Goal: Transaction & Acquisition: Book appointment/travel/reservation

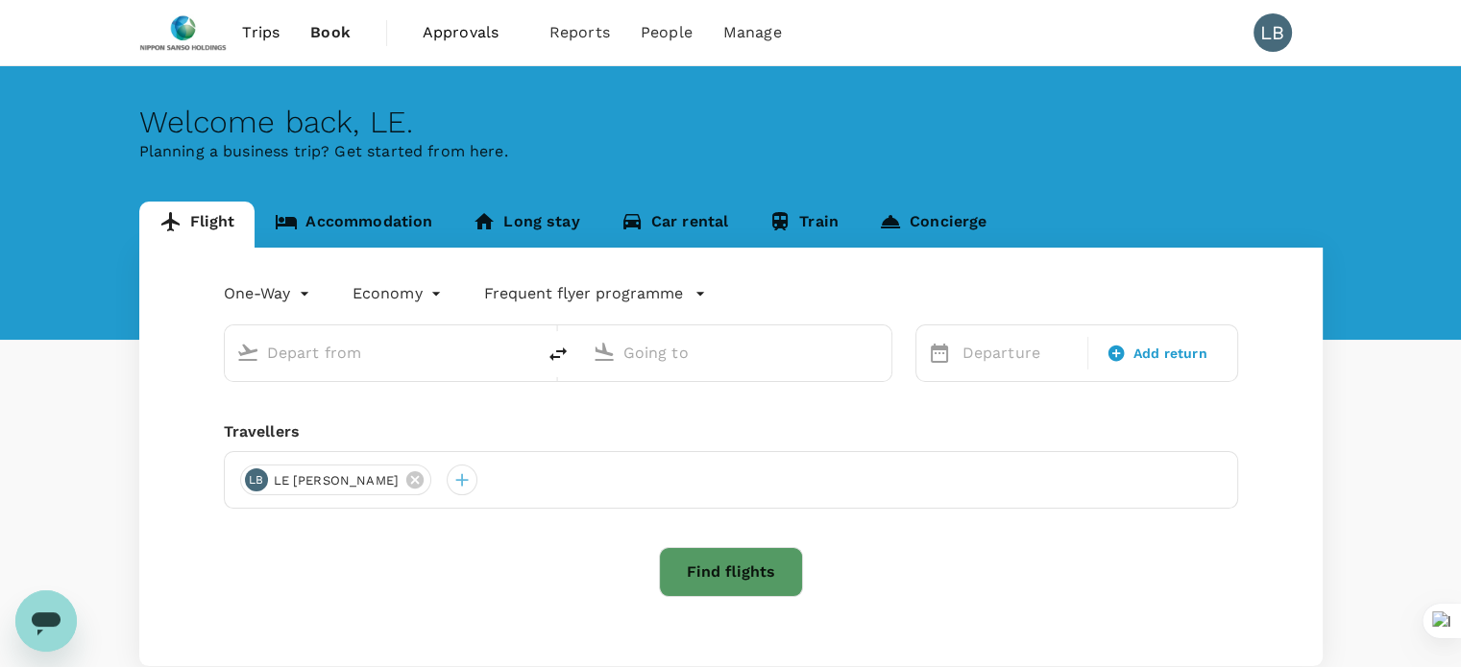
type input "roundtrip"
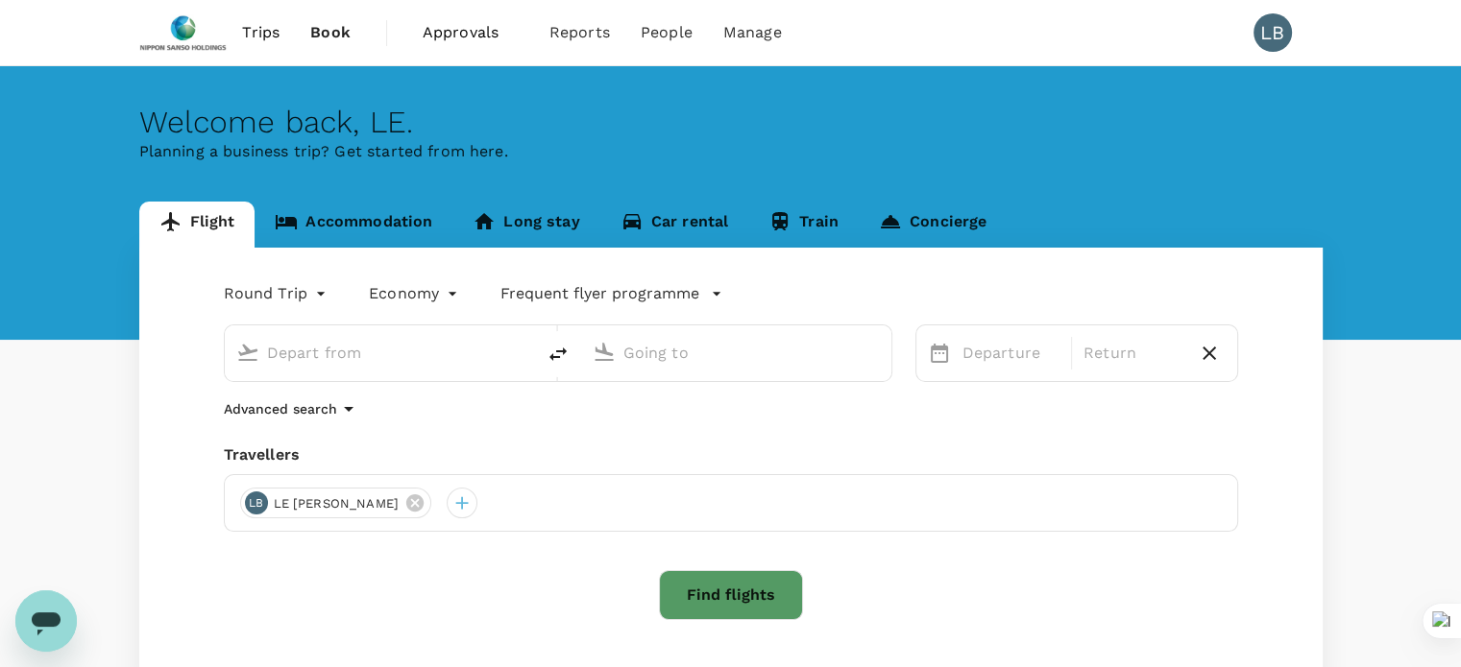
type input "Tan Son Nhat Intl (SGN)"
click at [690, 345] on input "Taiwan Taoyuan Intl (TPE)" at bounding box center [737, 353] width 228 height 30
click at [733, 331] on div "ja" at bounding box center [748, 349] width 264 height 38
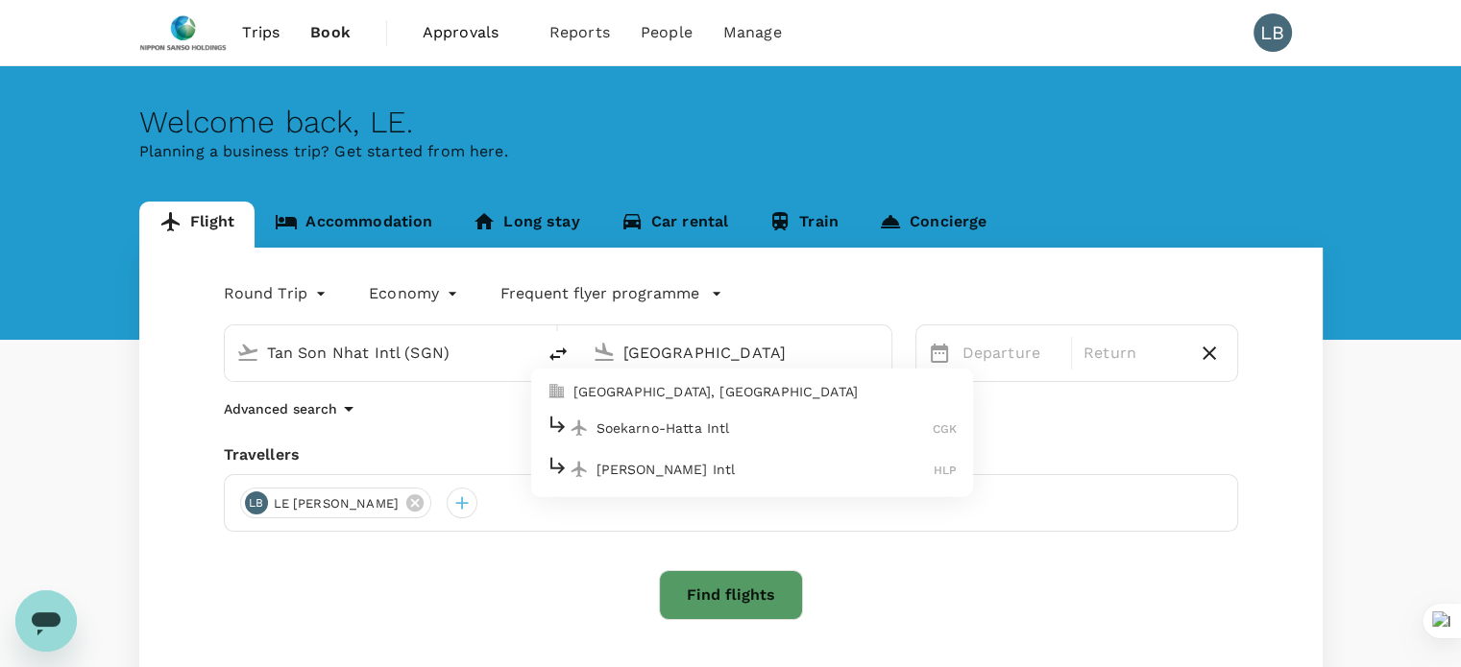
click at [674, 392] on p "[GEOGRAPHIC_DATA], [GEOGRAPHIC_DATA]" at bounding box center [765, 391] width 384 height 19
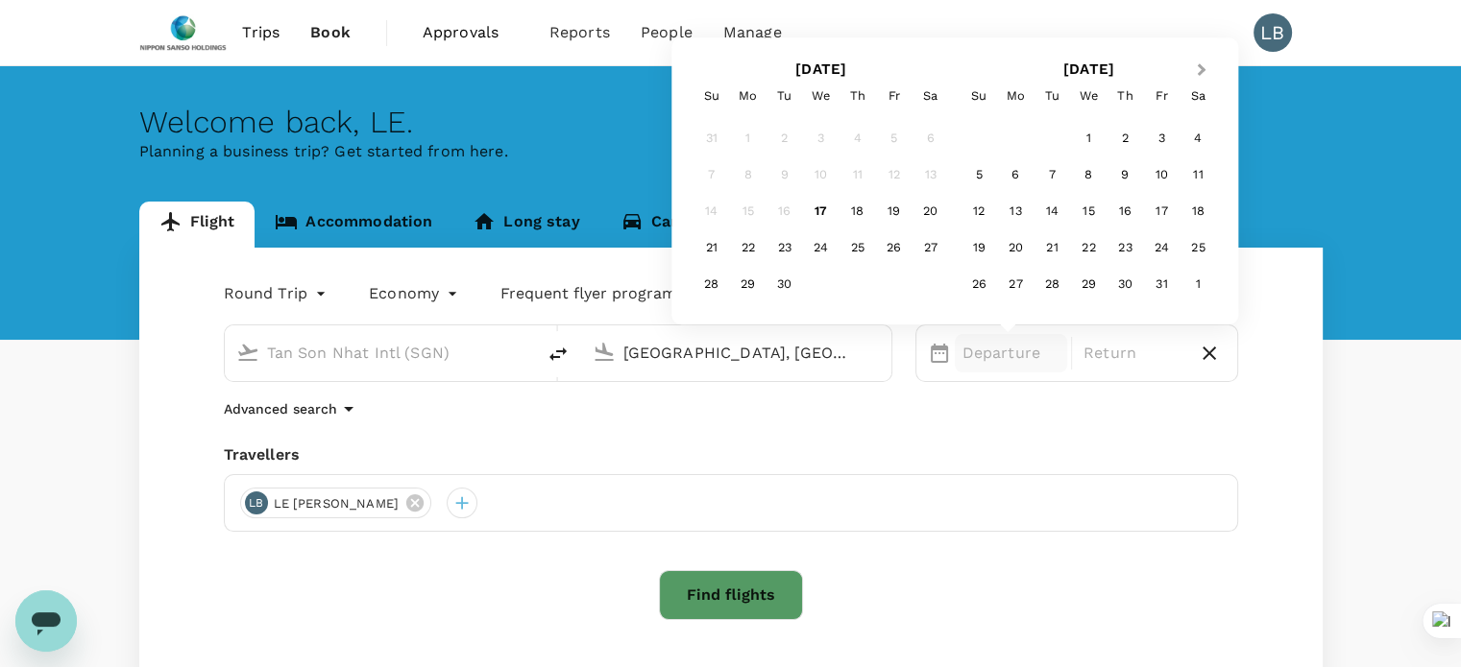
type input "[GEOGRAPHIC_DATA], [GEOGRAPHIC_DATA] (any)"
click at [1192, 66] on button "Next Month" at bounding box center [1203, 71] width 31 height 31
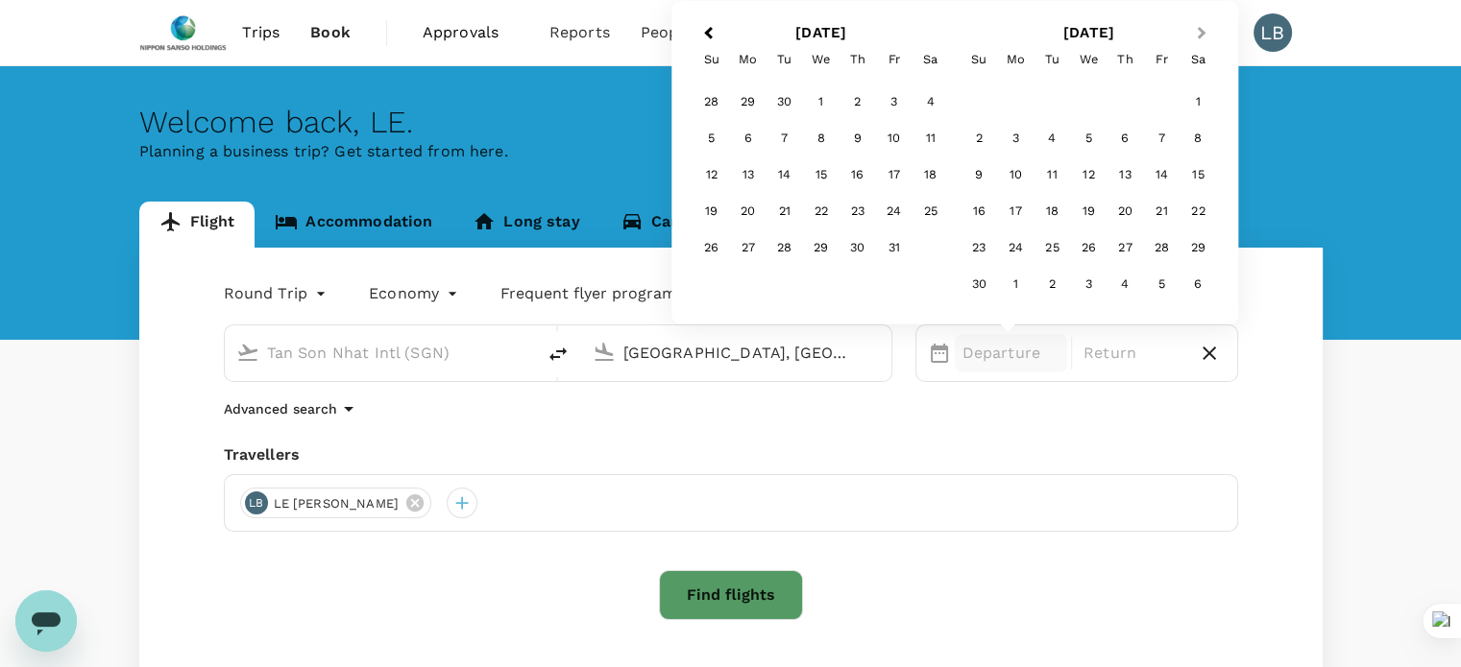
click at [1192, 66] on div "Sa" at bounding box center [1197, 59] width 36 height 36
click at [1195, 41] on button "Next Month" at bounding box center [1203, 34] width 31 height 31
click at [703, 210] on div "16" at bounding box center [711, 211] width 36 height 36
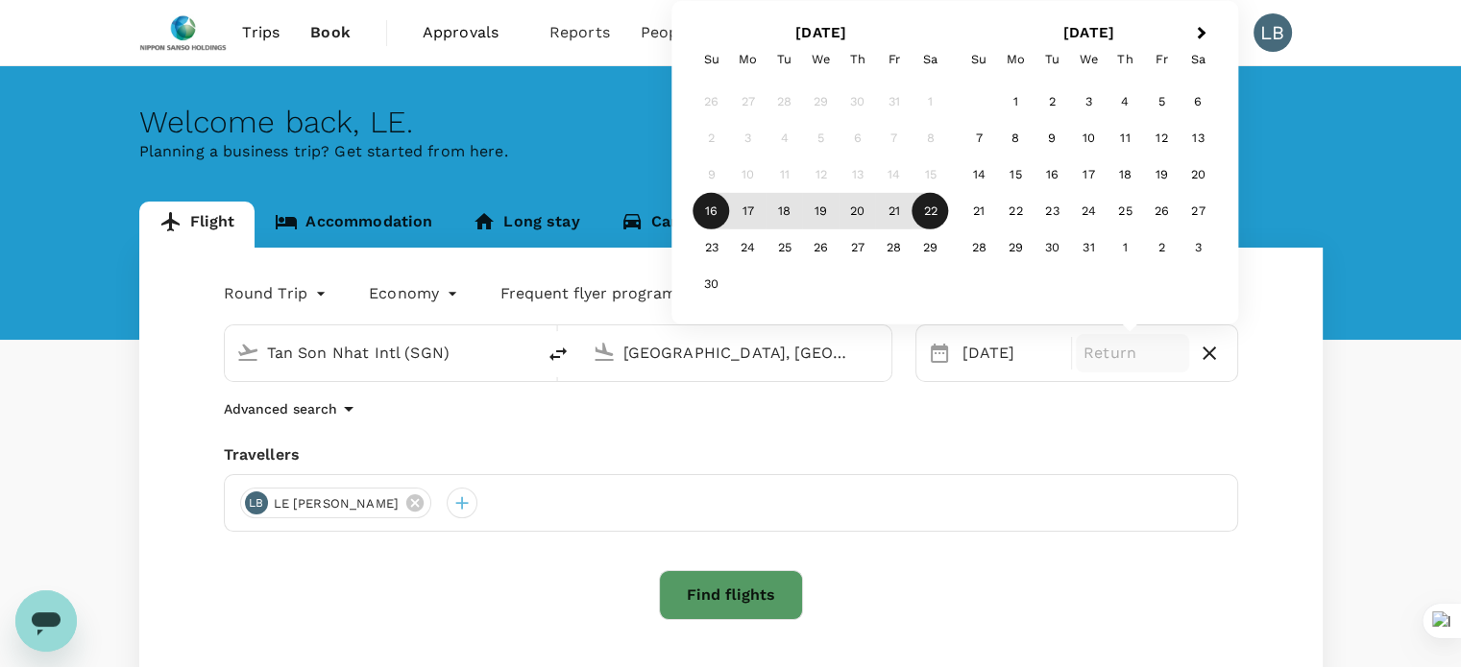
click at [927, 203] on div "22" at bounding box center [930, 211] width 36 height 36
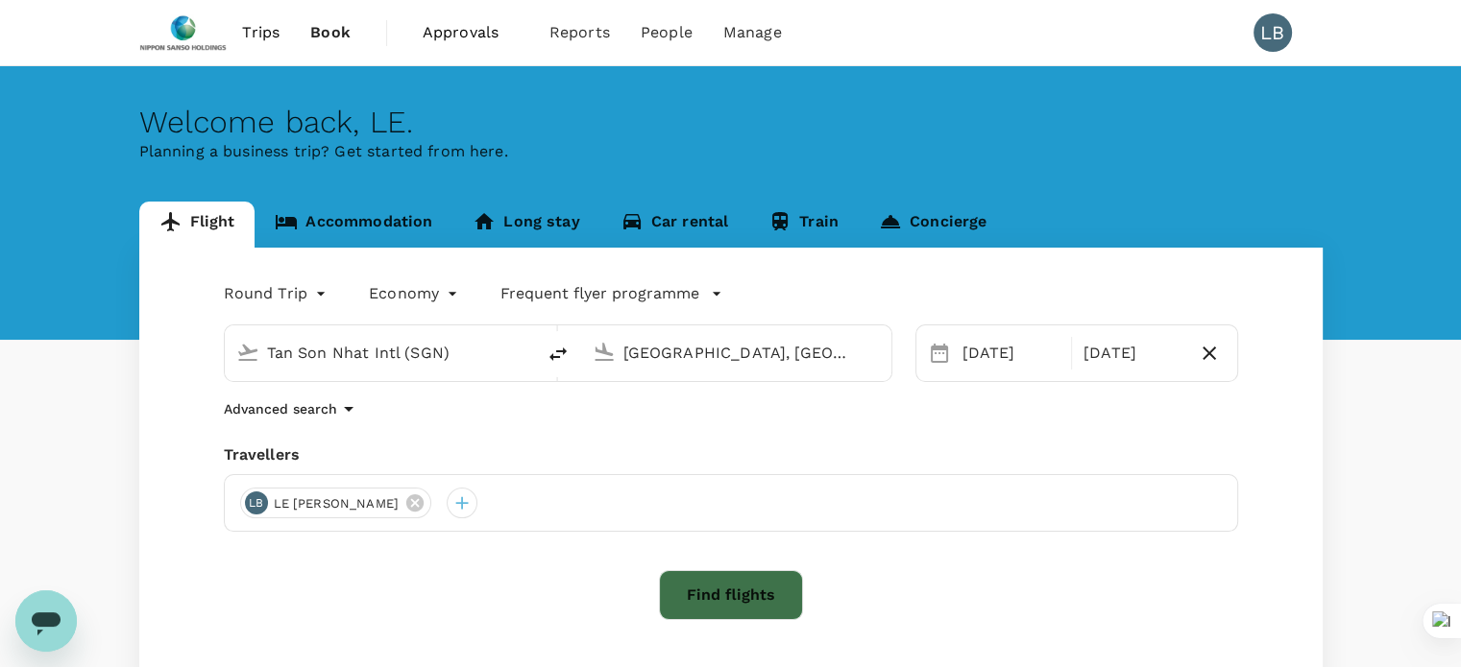
click at [697, 585] on button "Find flights" at bounding box center [731, 595] width 144 height 50
